Goal: Task Accomplishment & Management: Manage account settings

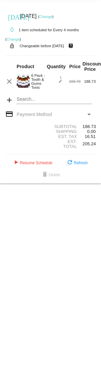
click at [90, 117] on div "Payment Method" at bounding box center [89, 114] width 6 height 5
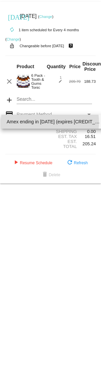
click at [43, 123] on span "Amex ending in [DATE] (expires [CREDIT_CARD_DATA])" at bounding box center [53, 122] width 93 height 14
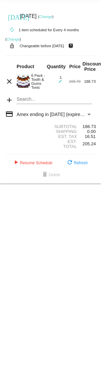
click at [52, 16] on link "Change" at bounding box center [45, 17] width 13 height 4
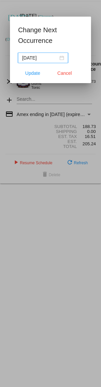
click at [58, 58] on input "2025-09-02" at bounding box center [40, 57] width 36 height 7
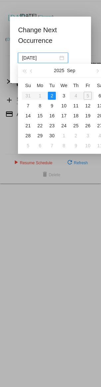
click at [90, 96] on table "Su Mo Tu We Th Fr Sa 31 1 2 3 4 5 6 7 8 9 10 11 12 13 14 15 16 17 18 19 20 21 2…" at bounding box center [64, 115] width 84 height 71
click at [101, 96] on div "6" at bounding box center [100, 96] width 8 height 8
type input "2025-09-06"
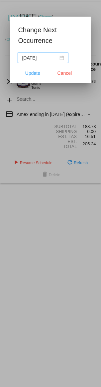
click at [33, 76] on span "Update" at bounding box center [32, 73] width 15 height 5
